Goal: Contribute content: Add original content to the website for others to see

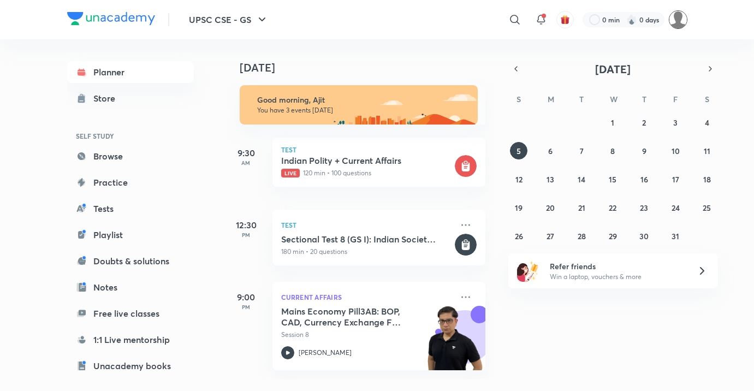
click at [677, 21] on img at bounding box center [678, 19] width 19 height 19
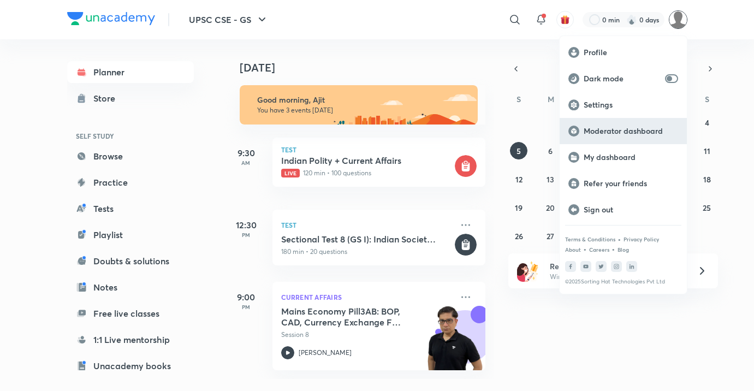
click at [643, 136] on div "Moderator dashboard" at bounding box center [623, 131] width 127 height 26
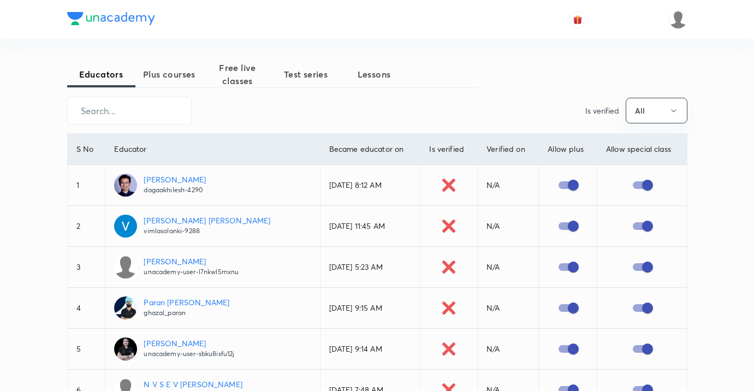
click at [175, 72] on span "Plus courses" at bounding box center [169, 74] width 68 height 13
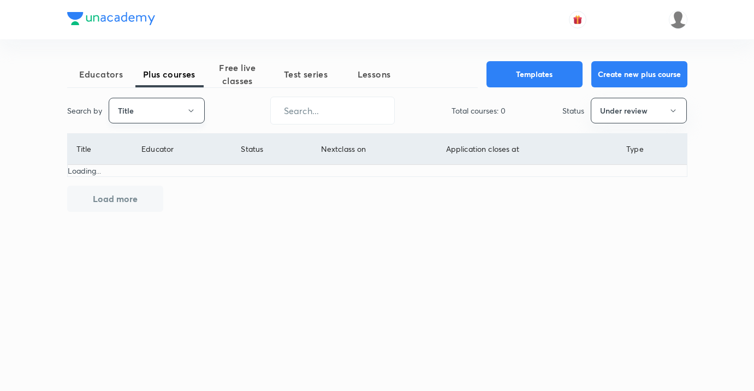
click at [179, 105] on button "Title" at bounding box center [157, 111] width 96 height 26
click at [150, 161] on span "Username" at bounding box center [156, 163] width 82 height 11
click at [365, 105] on input "text" at bounding box center [332, 111] width 123 height 28
type input "anujhistory"
click at [637, 111] on button "Under review" at bounding box center [639, 111] width 96 height 26
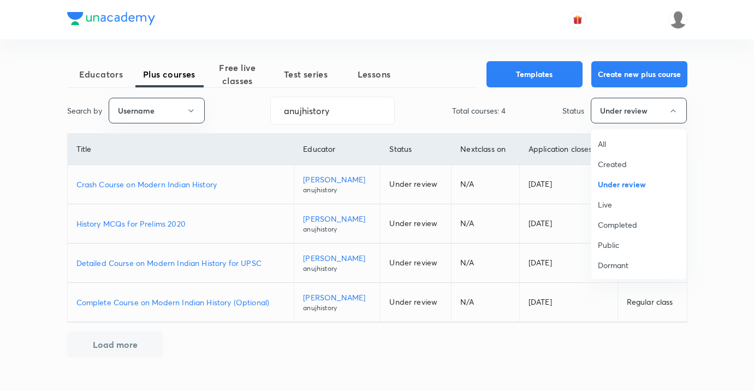
click at [603, 203] on span "Live" at bounding box center [639, 204] width 82 height 11
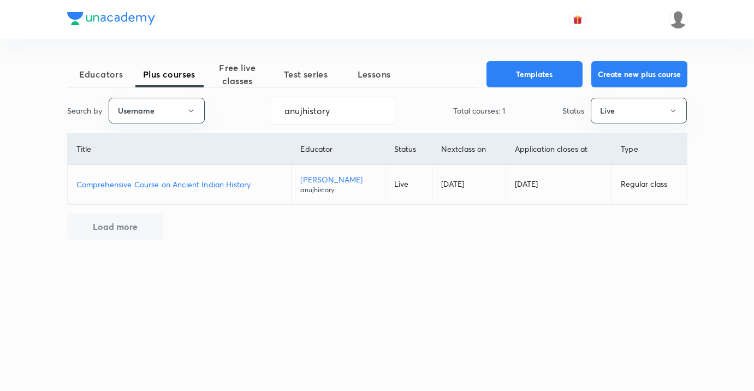
click at [199, 185] on p "Comprehensive Course on Ancient Indian History" at bounding box center [179, 184] width 206 height 11
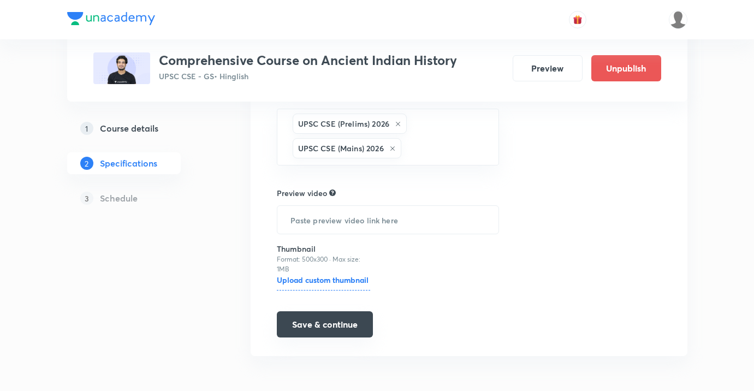
click at [346, 333] on button "Save & continue" at bounding box center [325, 324] width 96 height 26
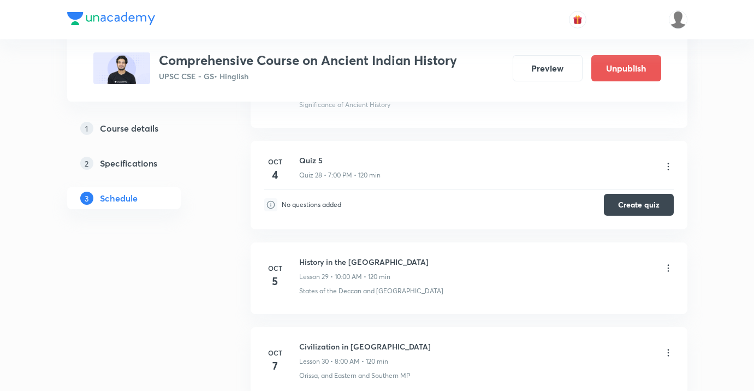
scroll to position [2935, 0]
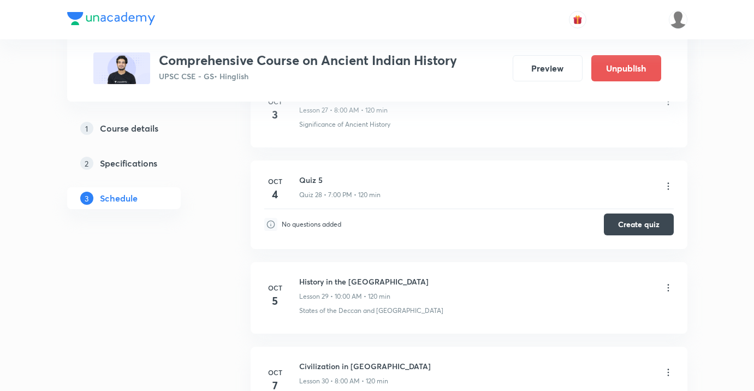
click at [663, 286] on icon at bounding box center [668, 287] width 11 height 11
click at [580, 311] on li "Edit" at bounding box center [614, 316] width 120 height 20
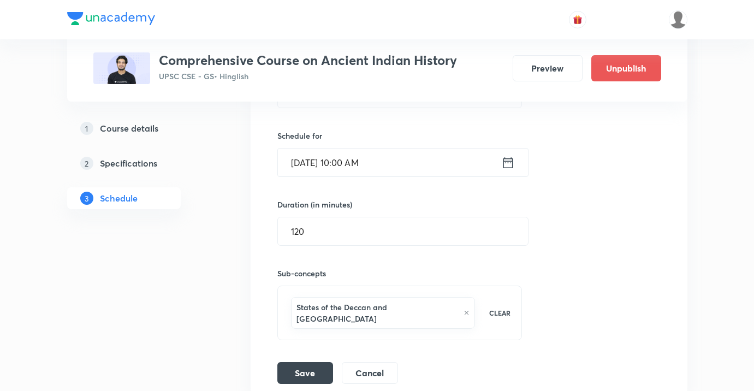
scroll to position [2698, 0]
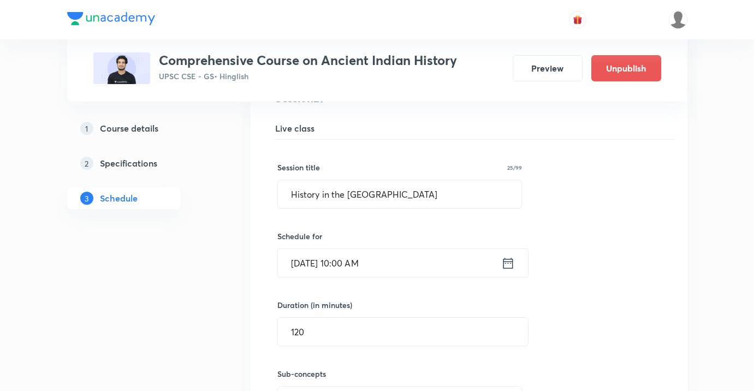
click at [391, 276] on input "Oct 5, 2025, 10:00 AM" at bounding box center [389, 263] width 223 height 28
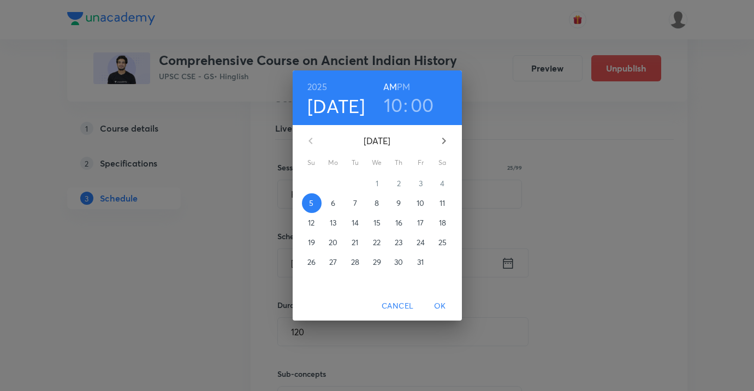
click at [426, 116] on h3 "00" at bounding box center [422, 104] width 23 height 23
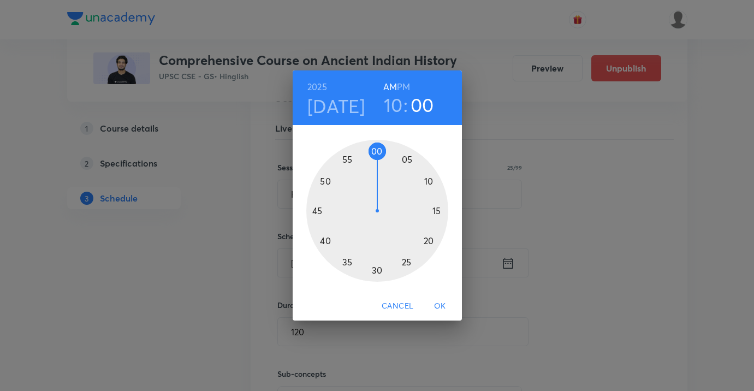
click at [382, 266] on div at bounding box center [377, 211] width 142 height 142
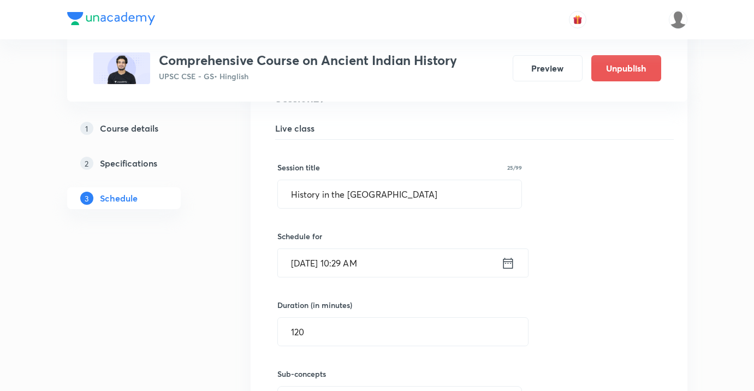
click at [382, 266] on input "Oct 5, 2025, 10:29 AM" at bounding box center [389, 263] width 223 height 28
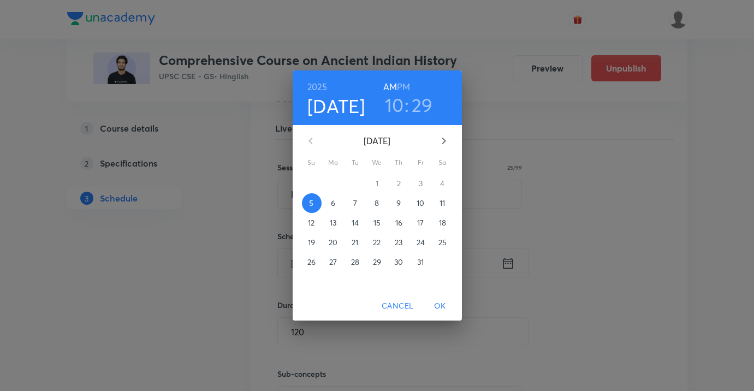
click at [421, 106] on h3 "29" at bounding box center [422, 104] width 21 height 23
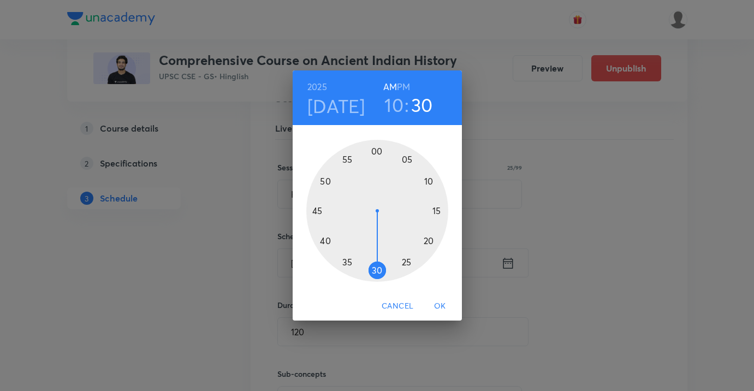
click at [378, 274] on div at bounding box center [377, 211] width 142 height 142
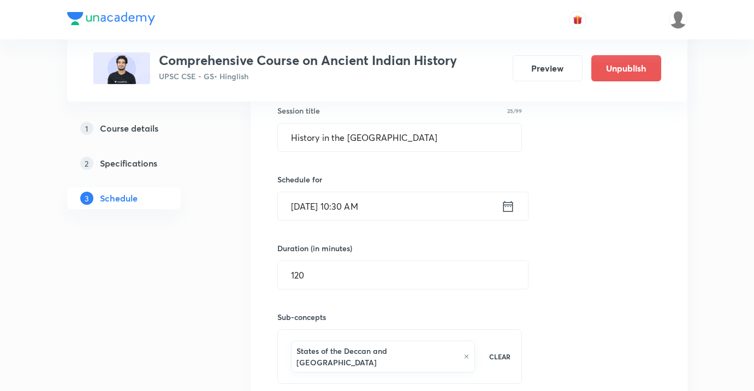
scroll to position [2810, 0]
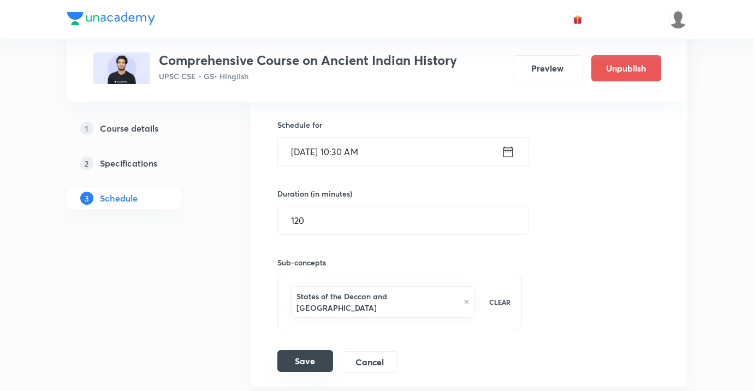
click at [316, 354] on button "Save" at bounding box center [305, 361] width 56 height 22
